Goal: Find specific page/section: Find specific page/section

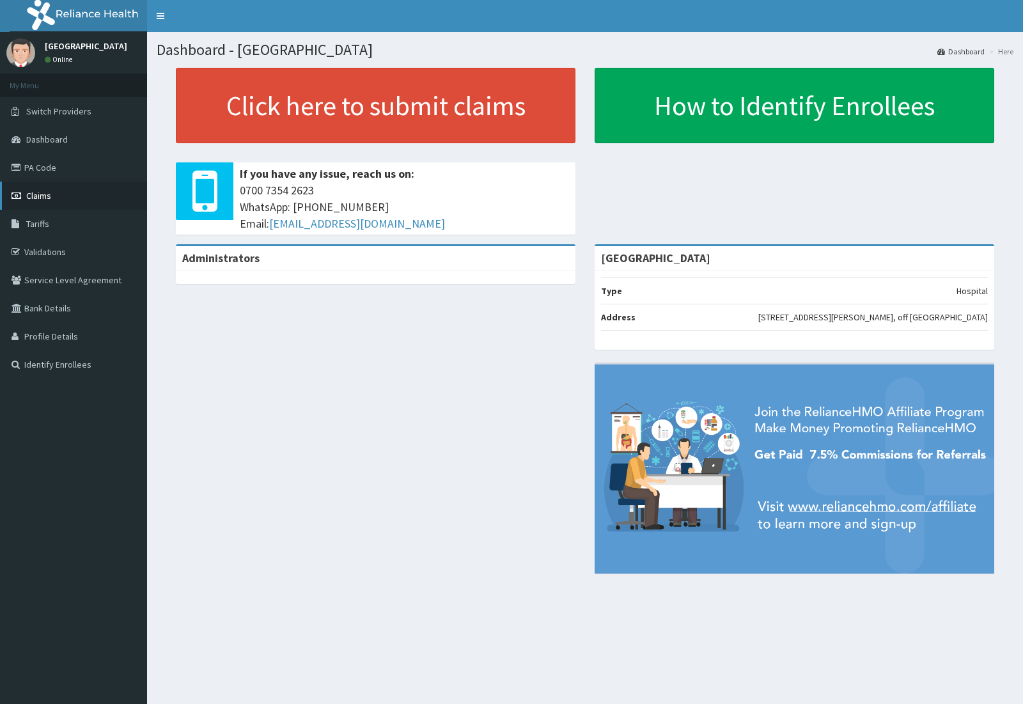
click at [33, 192] on span "Claims" at bounding box center [38, 196] width 25 height 12
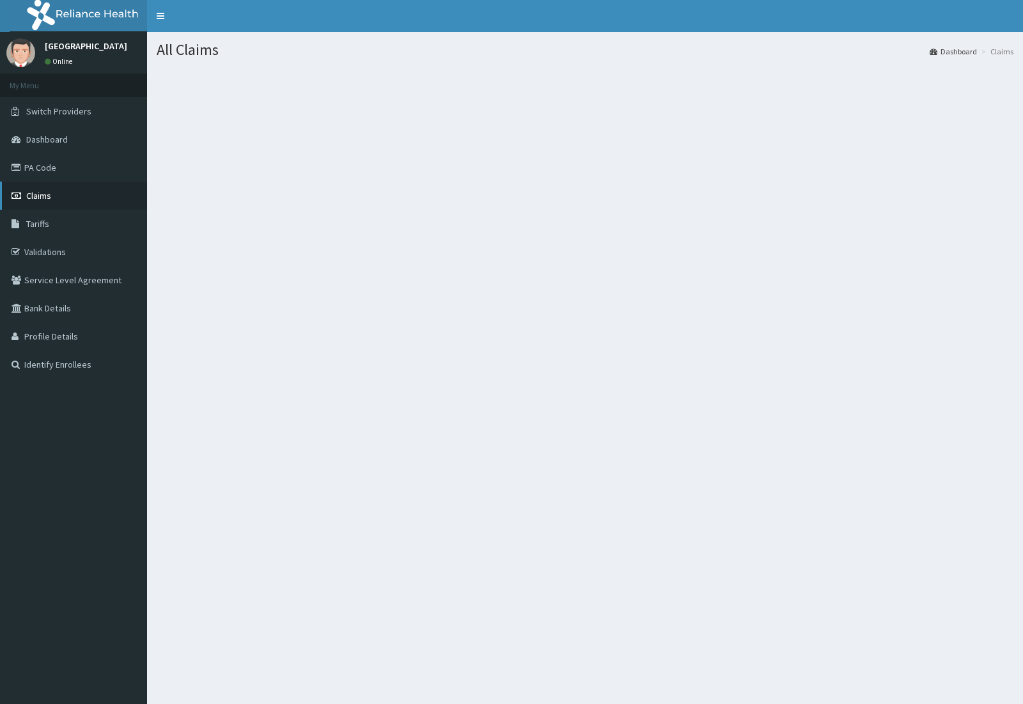
click at [53, 197] on link "Claims" at bounding box center [73, 196] width 147 height 28
click at [38, 197] on span "Claims" at bounding box center [38, 196] width 25 height 12
click at [24, 200] on link "Claims" at bounding box center [73, 196] width 147 height 28
click at [46, 196] on span "Claims" at bounding box center [38, 196] width 25 height 12
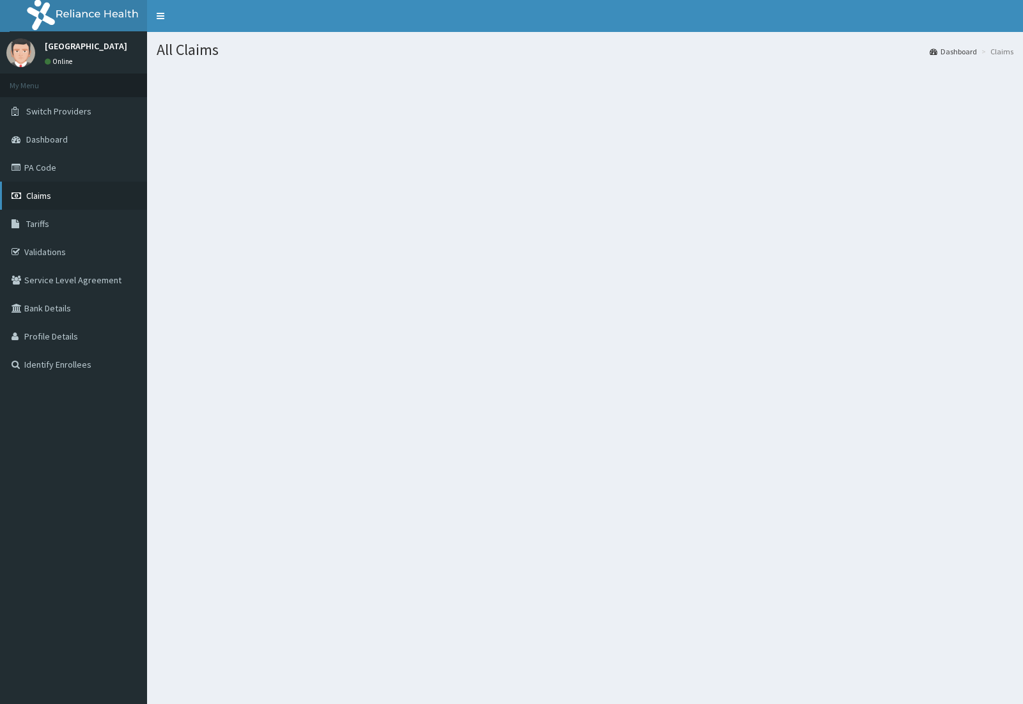
click at [46, 196] on span "Claims" at bounding box center [38, 196] width 25 height 12
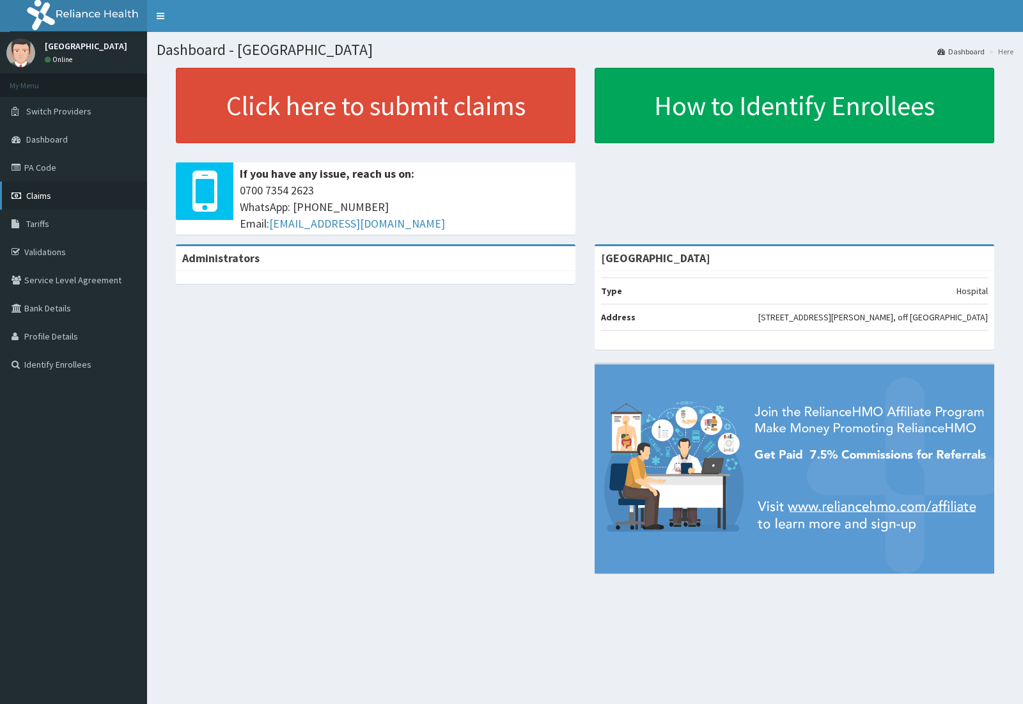
click at [56, 199] on link "Claims" at bounding box center [73, 196] width 147 height 28
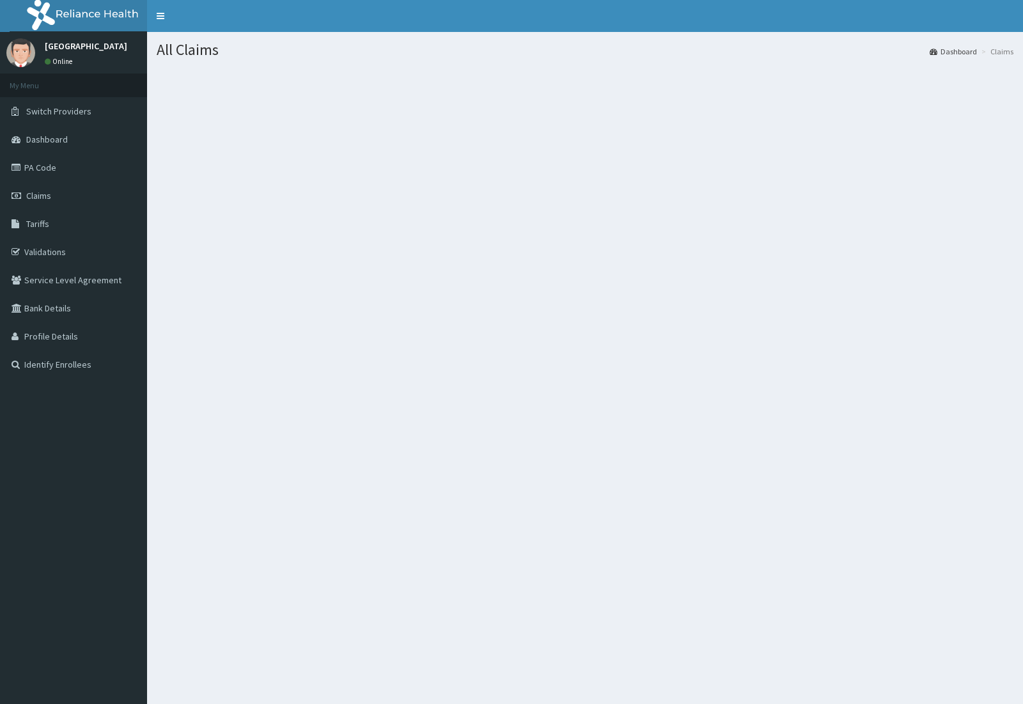
click at [56, 198] on link "Claims" at bounding box center [73, 196] width 147 height 28
click at [46, 187] on link "Claims" at bounding box center [73, 196] width 147 height 28
